Goal: Task Accomplishment & Management: Use online tool/utility

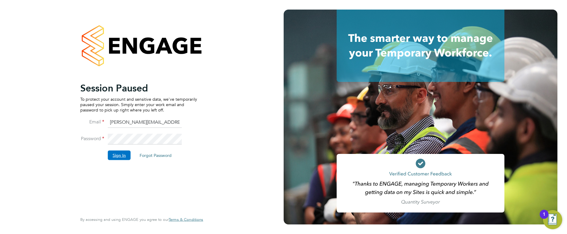
click at [116, 154] on button "Sign In" at bounding box center [119, 156] width 23 height 10
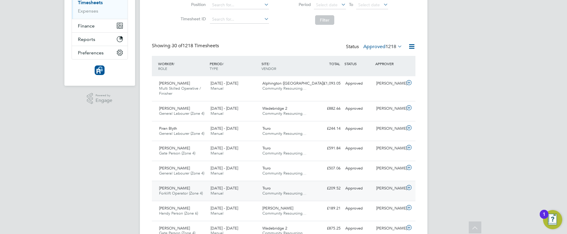
click at [252, 187] on div "18 - 24 Aug 2025 Manual" at bounding box center [234, 191] width 52 height 15
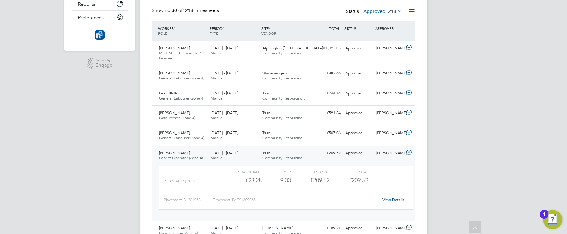
click at [395, 202] on link "View Details" at bounding box center [393, 200] width 22 height 5
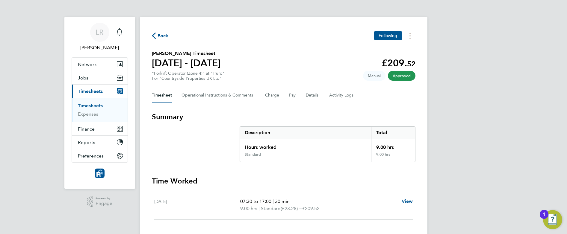
scroll to position [38, 0]
